Goal: Task Accomplishment & Management: Complete application form

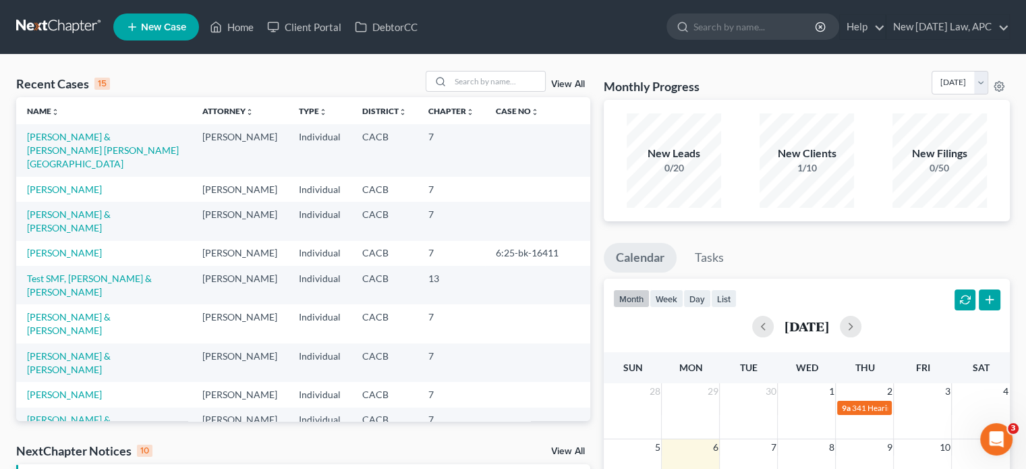
click at [564, 78] on div "View All" at bounding box center [508, 81] width 165 height 21
click at [564, 80] on link "View All" at bounding box center [568, 84] width 34 height 9
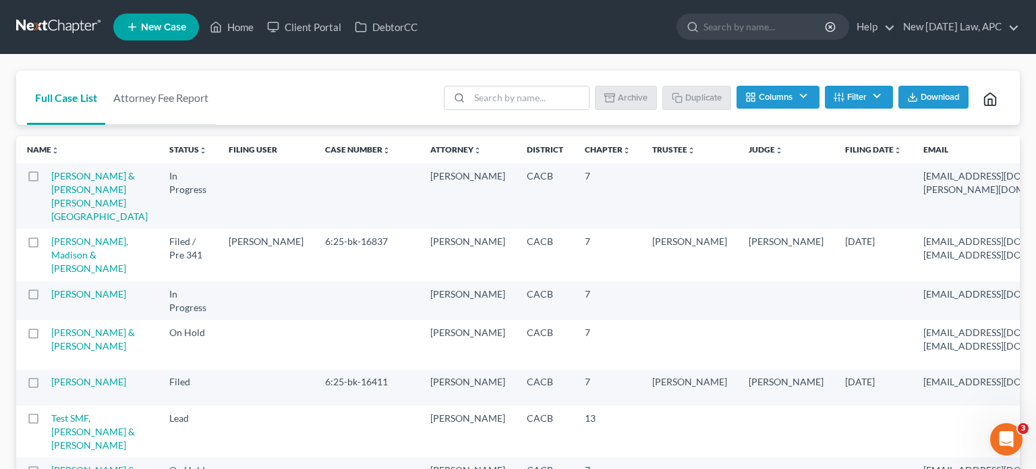
click at [849, 103] on button "Filter" at bounding box center [859, 97] width 68 height 23
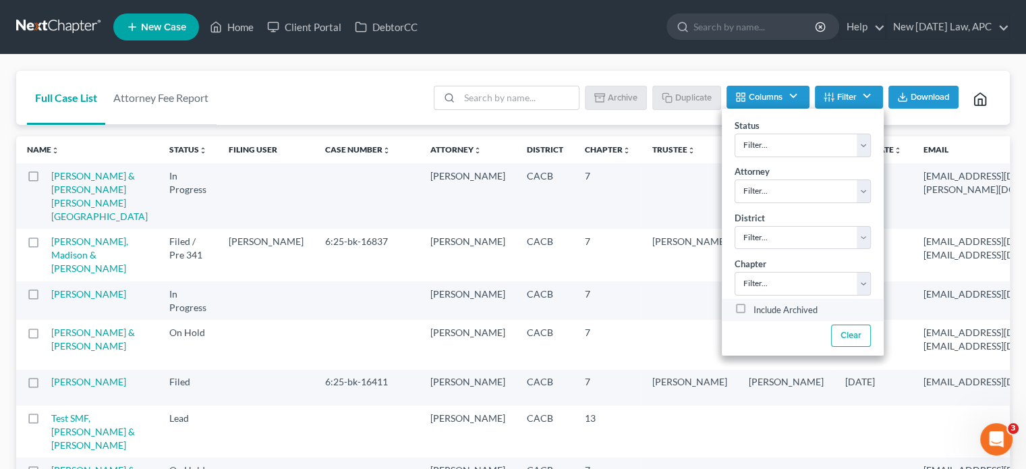
click at [747, 314] on div "Include Archived" at bounding box center [802, 310] width 136 height 16
click at [753, 309] on label "Include Archived" at bounding box center [785, 310] width 64 height 16
click at [759, 309] on input "Include Archived" at bounding box center [763, 306] width 9 height 9
checkbox input "true"
click at [508, 92] on input "search" at bounding box center [518, 97] width 119 height 23
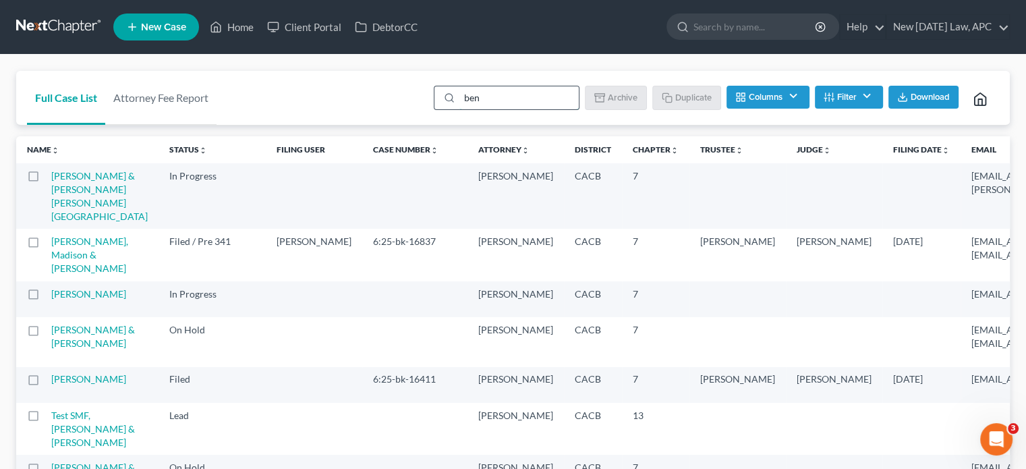
type input "bend"
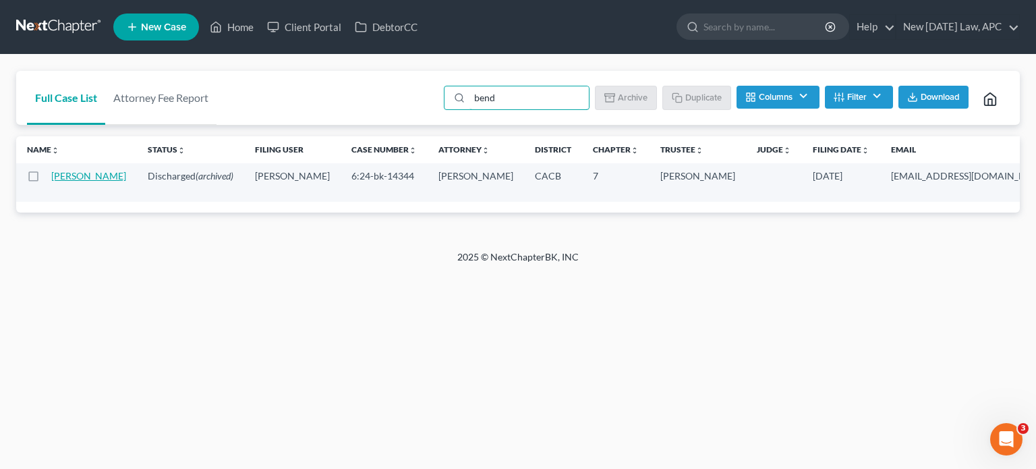
click at [71, 181] on link "[PERSON_NAME]" at bounding box center [88, 175] width 75 height 11
select select "6"
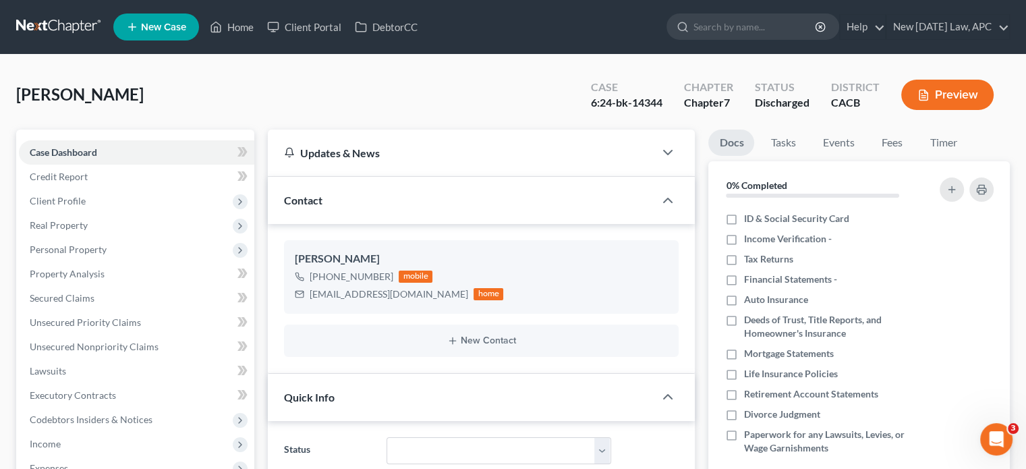
scroll to position [3845, 0]
click at [123, 343] on span "Unsecured Nonpriority Claims" at bounding box center [94, 346] width 129 height 11
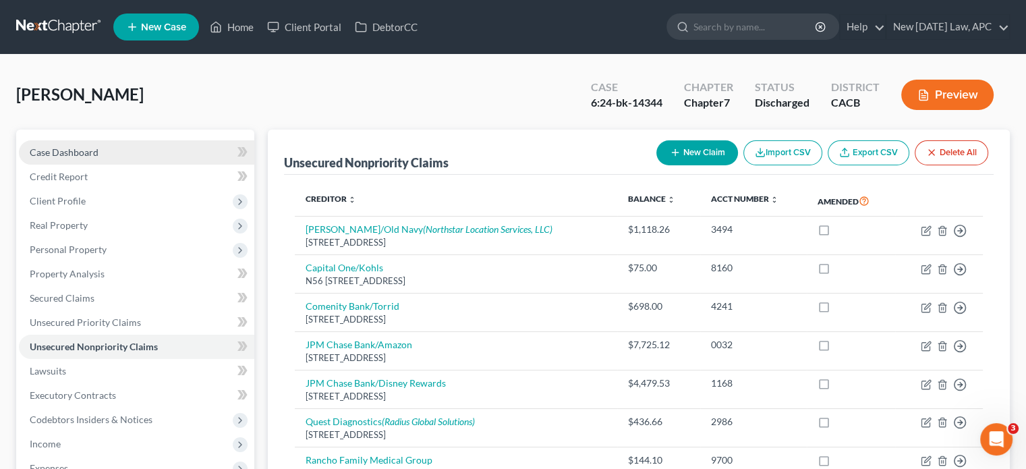
click at [121, 145] on link "Case Dashboard" at bounding box center [136, 152] width 235 height 24
select select "6"
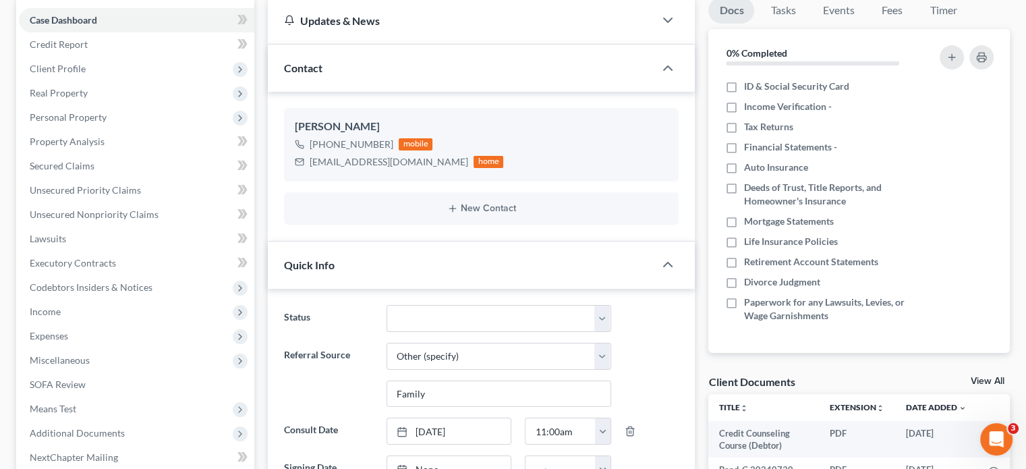
scroll to position [124, 0]
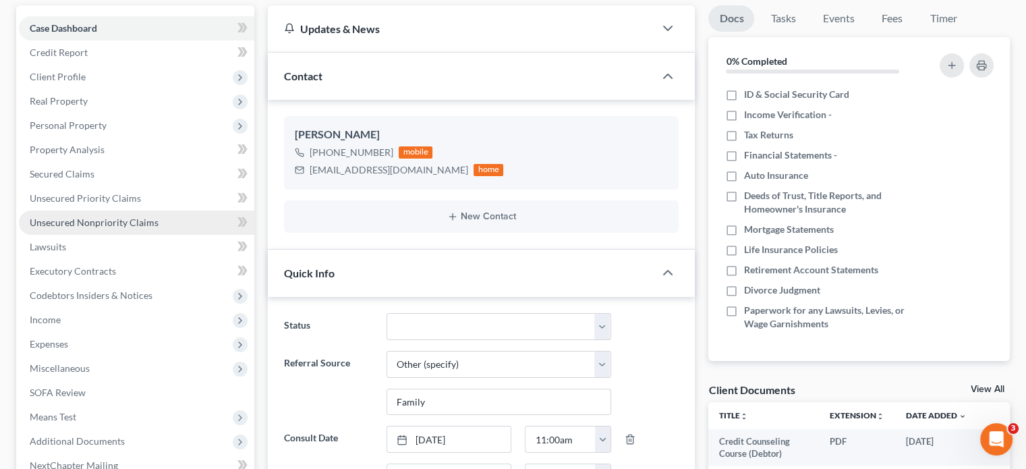
click at [154, 230] on link "Unsecured Nonpriority Claims" at bounding box center [136, 222] width 235 height 24
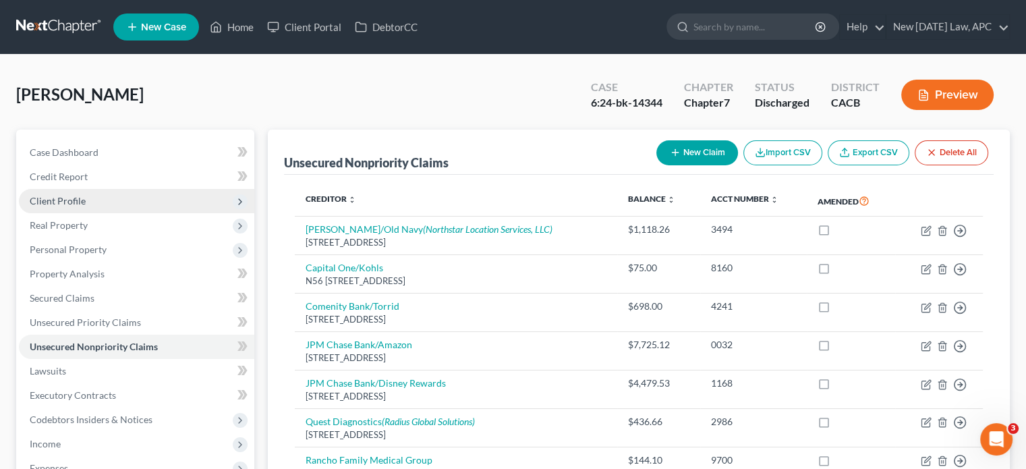
click at [73, 195] on span "Client Profile" at bounding box center [58, 200] width 56 height 11
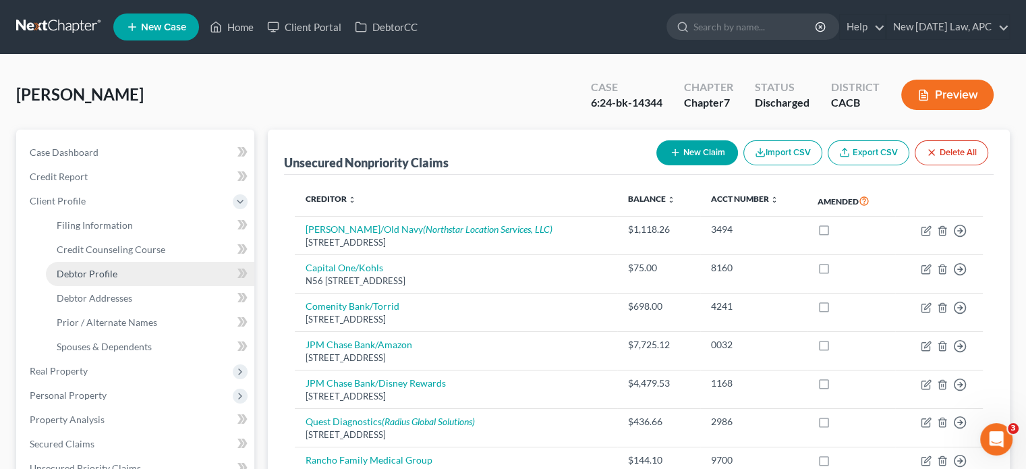
click at [98, 271] on span "Debtor Profile" at bounding box center [87, 273] width 61 height 11
select select "0"
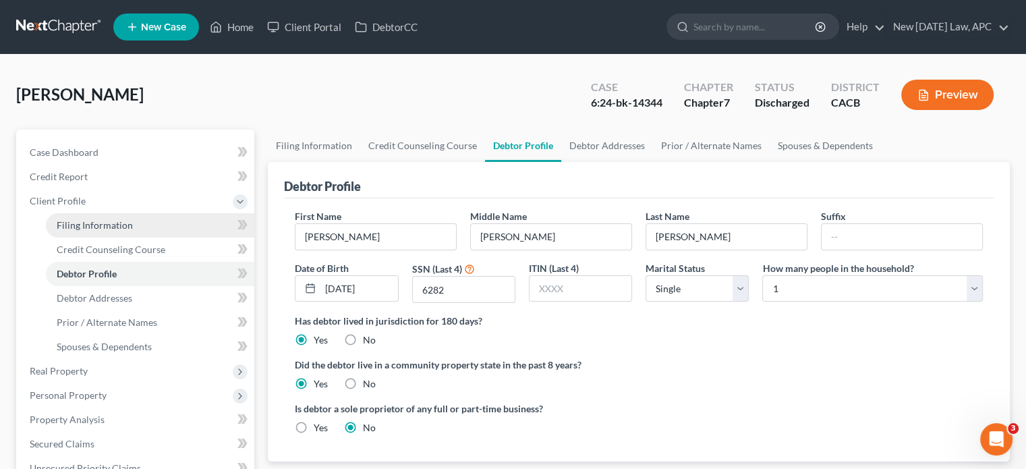
click at [106, 220] on span "Filing Information" at bounding box center [95, 224] width 76 height 11
select select "1"
select select "0"
select select "7"
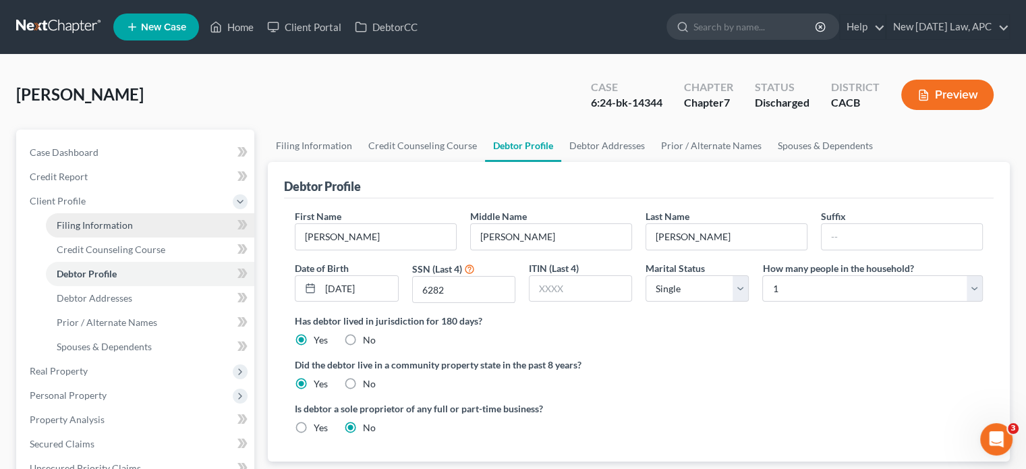
select select "1"
select select "4"
select select "0"
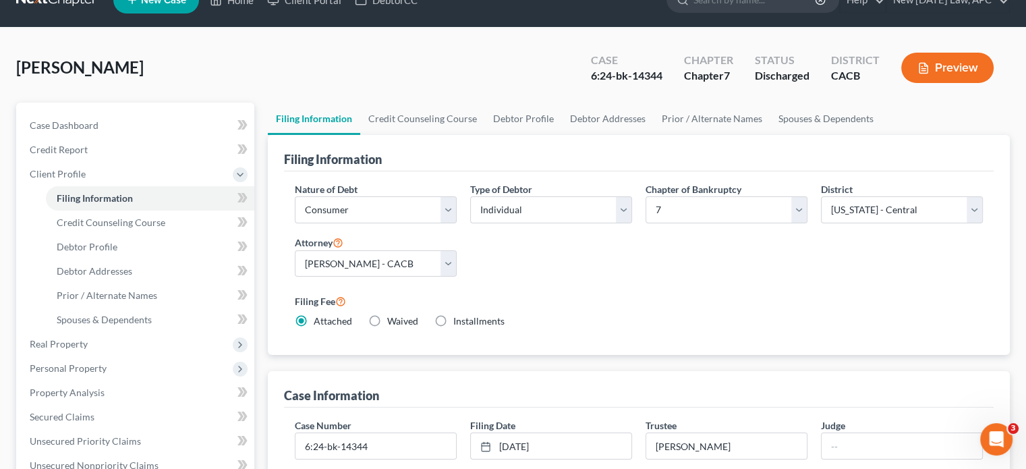
scroll to position [32, 0]
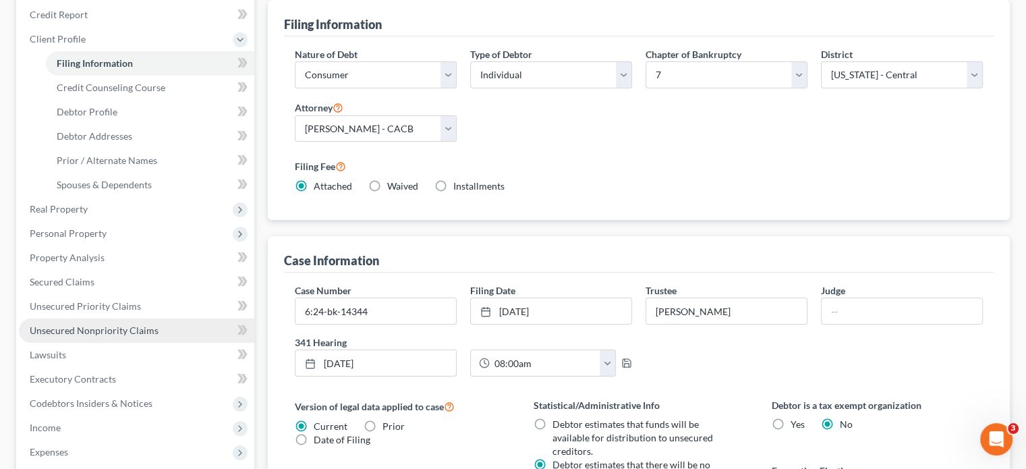
click at [88, 326] on span "Unsecured Nonpriority Claims" at bounding box center [94, 329] width 129 height 11
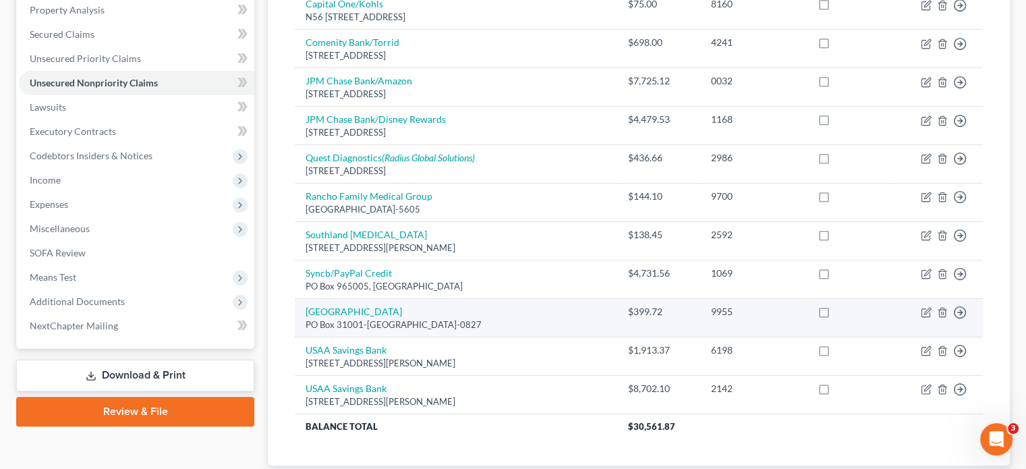
scroll to position [264, 0]
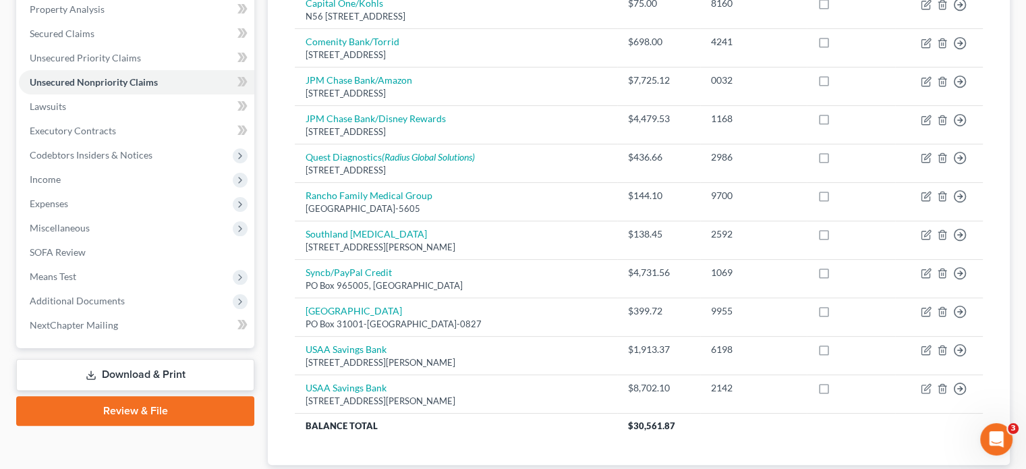
drag, startPoint x: 497, startPoint y: 324, endPoint x: 271, endPoint y: 292, distance: 228.1
click at [271, 292] on div "Unsecured Nonpriority Claims New Claim Import CSV Export CSV Delete All Credito…" at bounding box center [639, 165] width 742 height 600
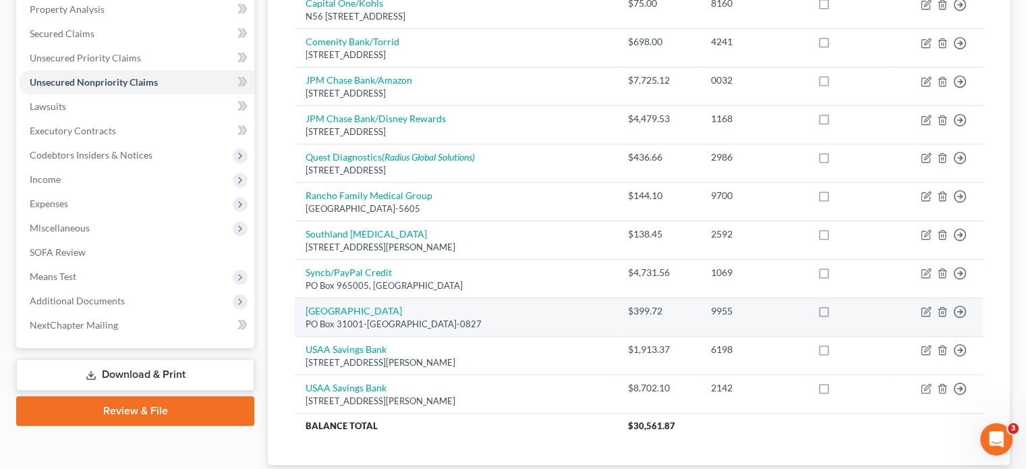
click at [504, 323] on div "PO Box 31001-[GEOGRAPHIC_DATA]-0827" at bounding box center [455, 324] width 301 height 13
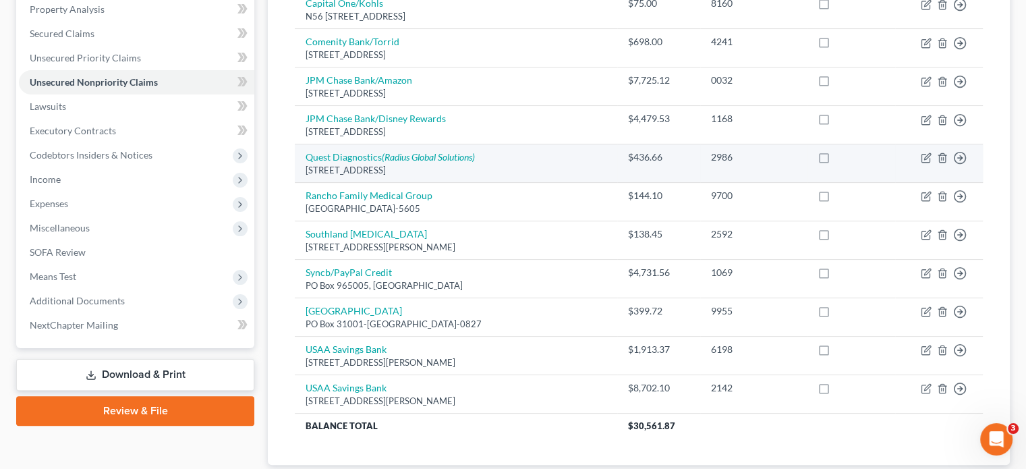
scroll to position [0, 0]
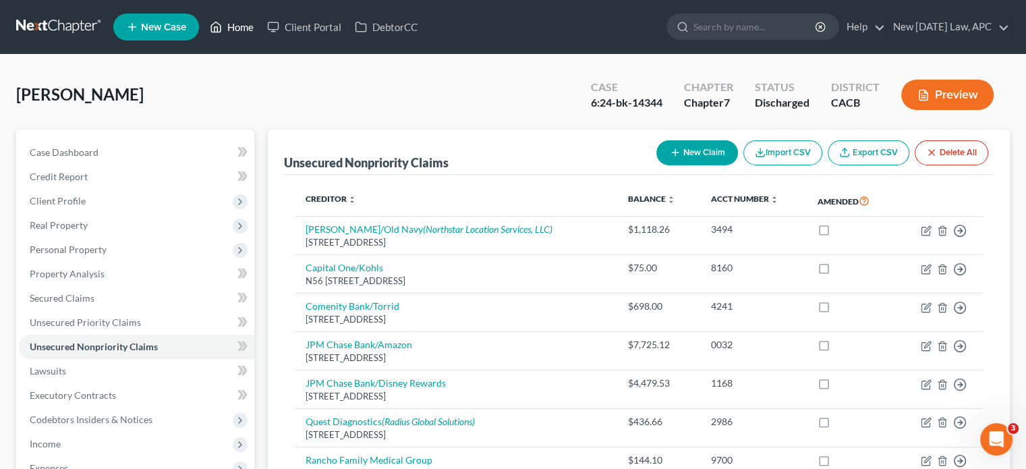
click at [229, 29] on link "Home" at bounding box center [231, 27] width 57 height 24
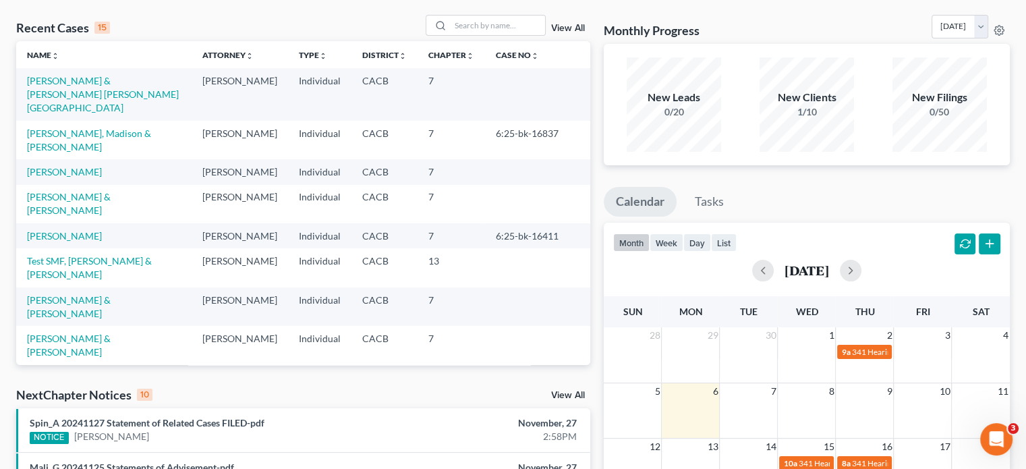
click at [555, 26] on link "View All" at bounding box center [568, 28] width 34 height 9
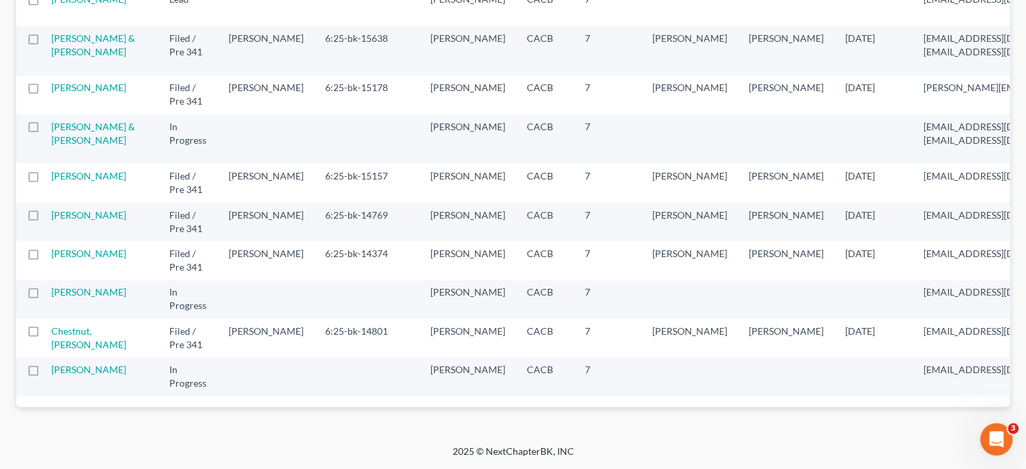
scroll to position [1590, 0]
